Goal: Use online tool/utility: Utilize a website feature to perform a specific function

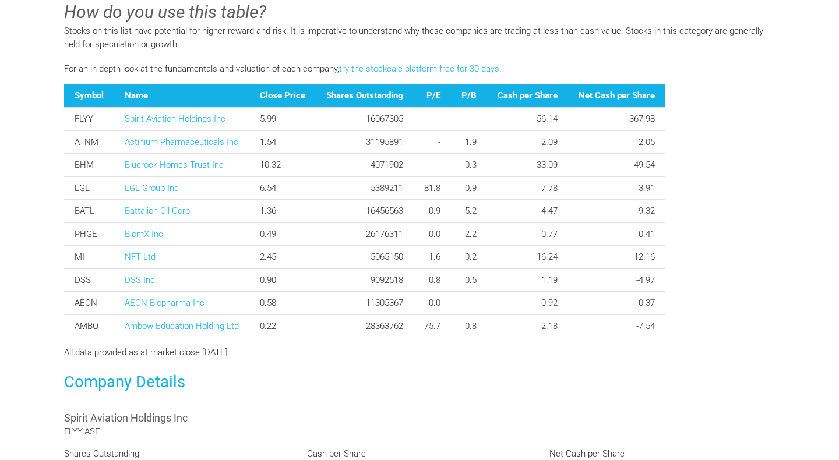
scroll to position [436, 0]
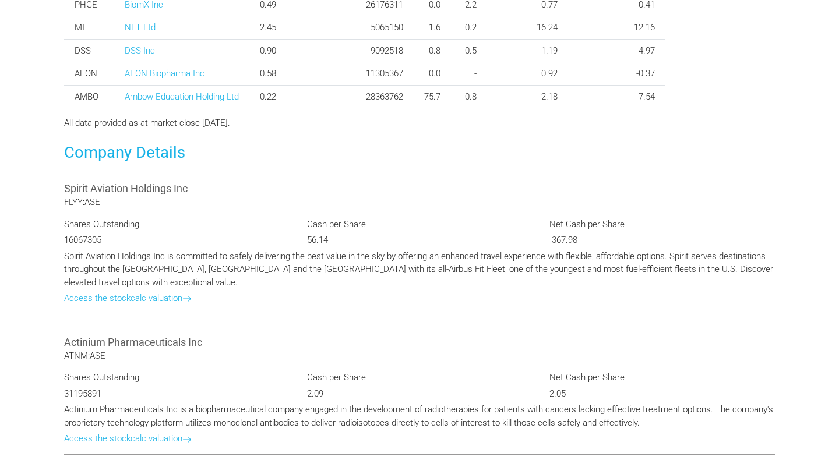
scroll to position [933, 0]
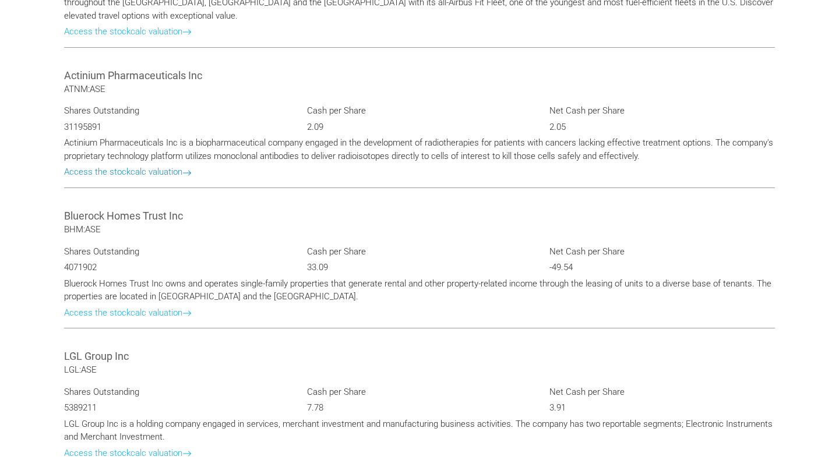
click at [180, 175] on link "Access the stockcalc valuation" at bounding box center [128, 172] width 128 height 10
type input "********"
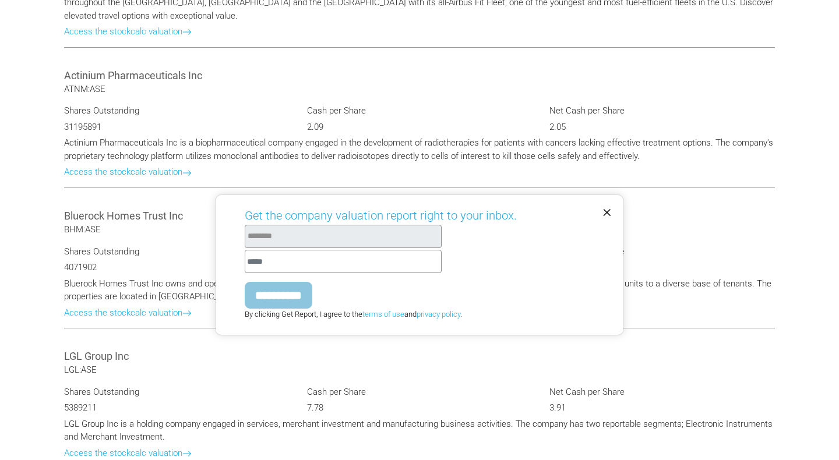
click at [609, 209] on span "×" at bounding box center [606, 211] width 9 height 20
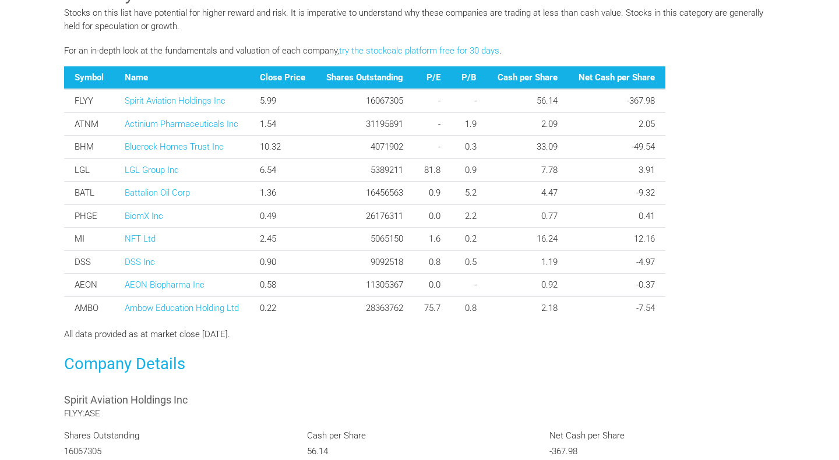
scroll to position [455, 0]
